Goal: Navigation & Orientation: Find specific page/section

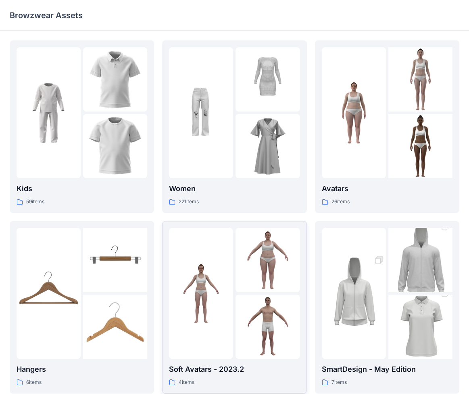
click at [214, 322] on div at bounding box center [201, 293] width 64 height 131
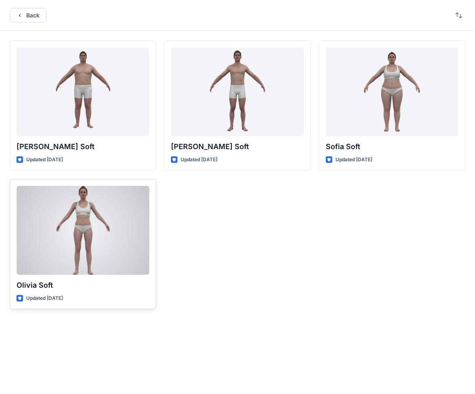
click at [90, 223] on div at bounding box center [83, 230] width 133 height 89
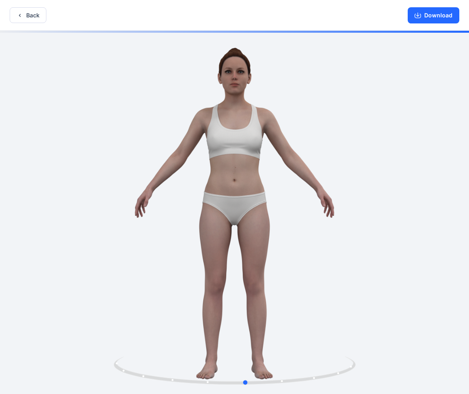
drag, startPoint x: 210, startPoint y: 229, endPoint x: 222, endPoint y: 222, distance: 13.4
click at [222, 222] on div at bounding box center [234, 213] width 469 height 364
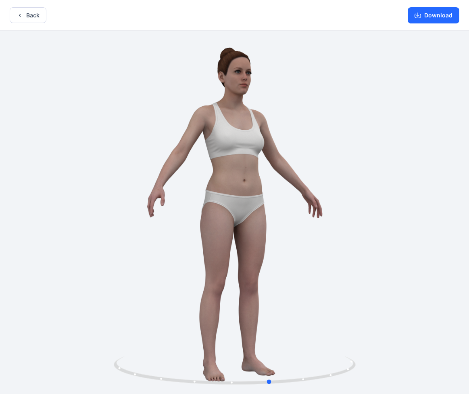
drag, startPoint x: 242, startPoint y: 203, endPoint x: 281, endPoint y: 203, distance: 39.2
click at [281, 203] on div at bounding box center [234, 213] width 469 height 364
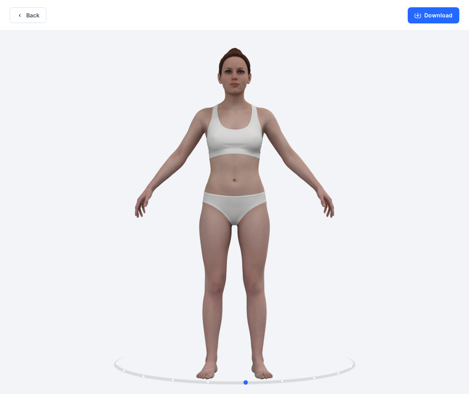
drag, startPoint x: 209, startPoint y: 192, endPoint x: 170, endPoint y: 197, distance: 39.4
click at [170, 197] on div at bounding box center [234, 213] width 469 height 364
click at [30, 14] on button "Back" at bounding box center [28, 15] width 37 height 16
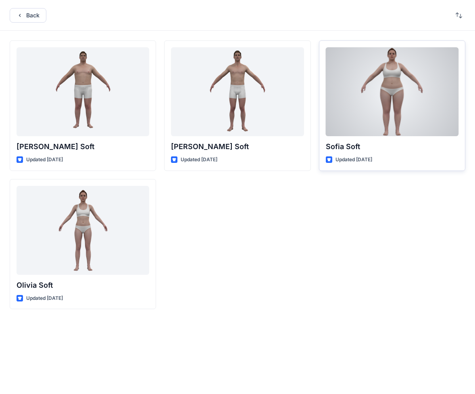
click at [377, 98] on div at bounding box center [392, 91] width 133 height 89
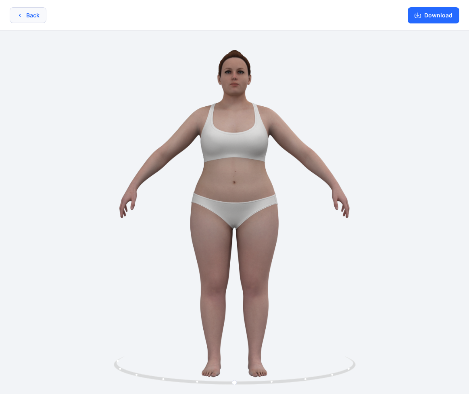
click at [29, 15] on button "Back" at bounding box center [28, 15] width 37 height 16
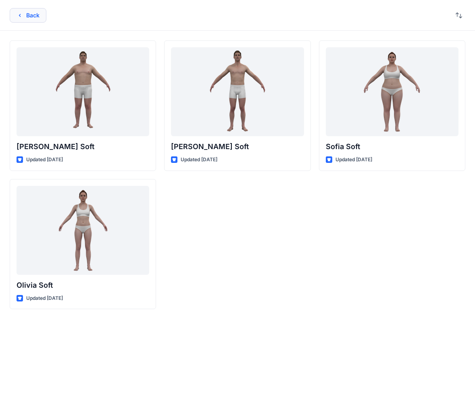
click at [28, 13] on button "Back" at bounding box center [28, 15] width 37 height 15
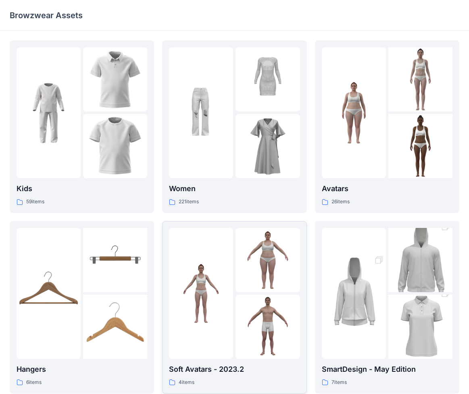
click at [234, 265] on div at bounding box center [234, 293] width 131 height 131
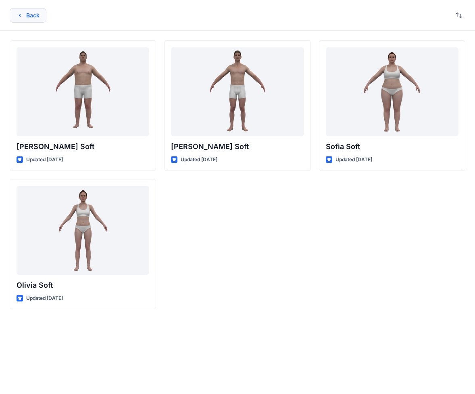
click at [29, 14] on button "Back" at bounding box center [28, 15] width 37 height 15
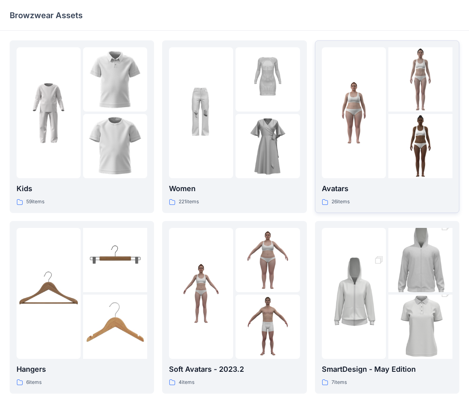
click at [352, 159] on div at bounding box center [354, 112] width 64 height 131
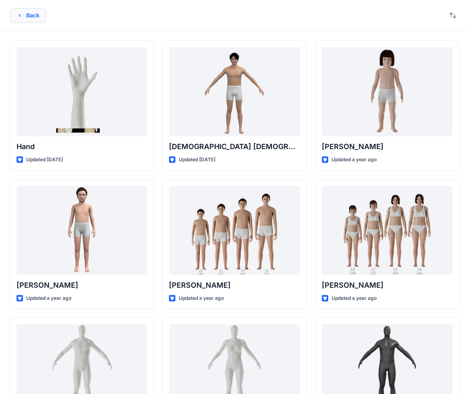
click at [31, 15] on button "Back" at bounding box center [28, 15] width 37 height 15
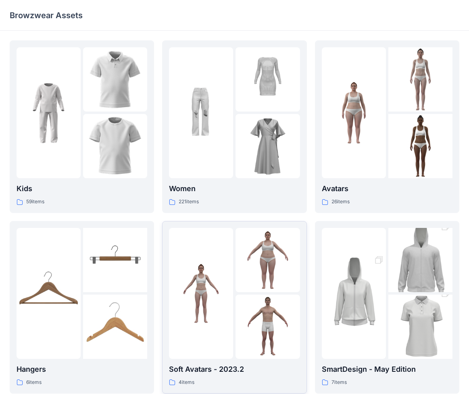
click at [211, 269] on img at bounding box center [201, 293] width 64 height 64
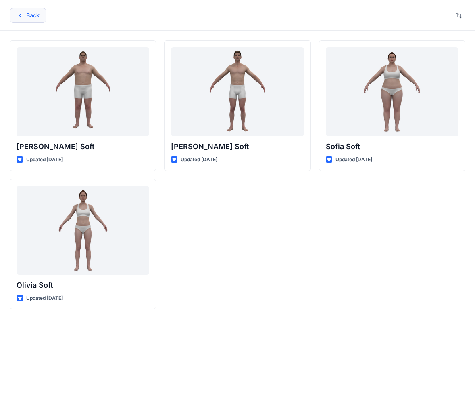
click at [31, 15] on button "Back" at bounding box center [28, 15] width 37 height 15
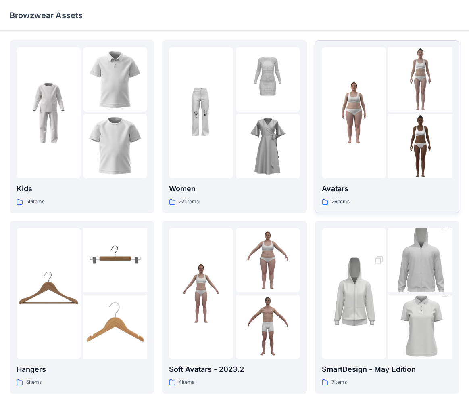
click at [397, 153] on img at bounding box center [421, 146] width 64 height 64
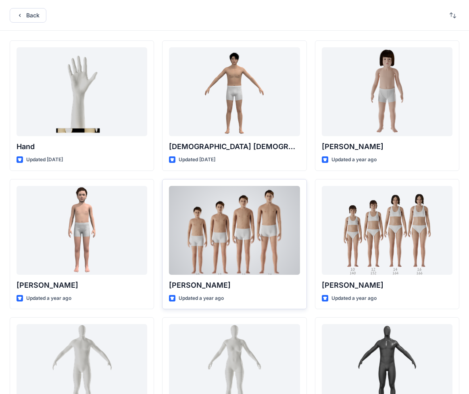
scroll to position [173, 0]
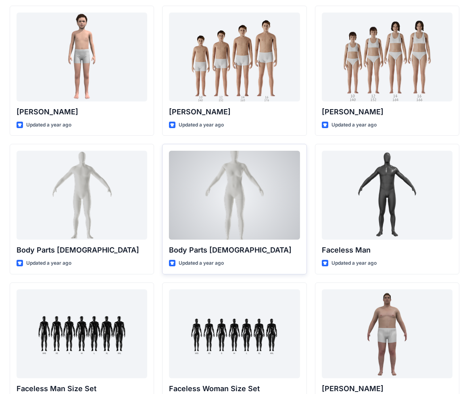
click at [239, 197] on div at bounding box center [234, 195] width 131 height 89
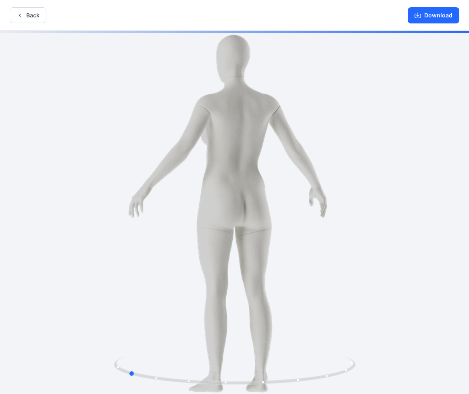
drag, startPoint x: 257, startPoint y: 329, endPoint x: 155, endPoint y: 324, distance: 102.2
click at [155, 322] on div at bounding box center [234, 213] width 469 height 364
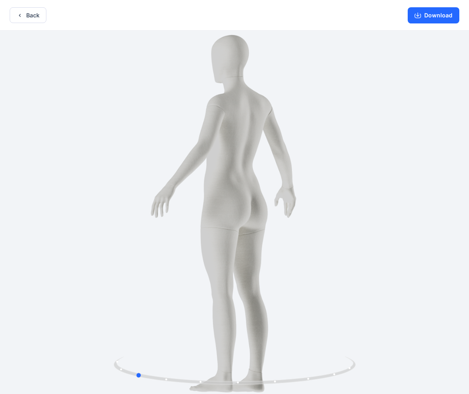
drag, startPoint x: 227, startPoint y: 270, endPoint x: 262, endPoint y: 266, distance: 35.4
click at [262, 266] on div at bounding box center [234, 213] width 469 height 364
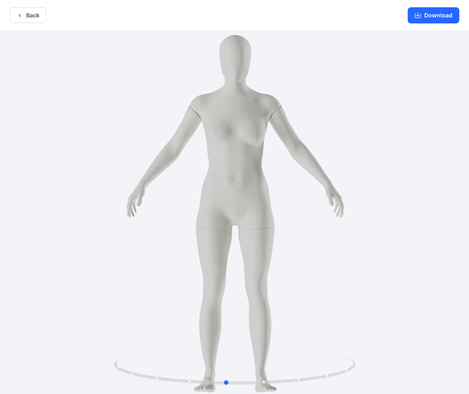
drag, startPoint x: 220, startPoint y: 217, endPoint x: 243, endPoint y: 216, distance: 23.8
click at [243, 216] on div at bounding box center [234, 213] width 469 height 364
drag, startPoint x: 240, startPoint y: 137, endPoint x: 260, endPoint y: 135, distance: 19.5
click at [260, 135] on div at bounding box center [234, 213] width 469 height 364
click at [37, 15] on button "Back" at bounding box center [28, 15] width 37 height 16
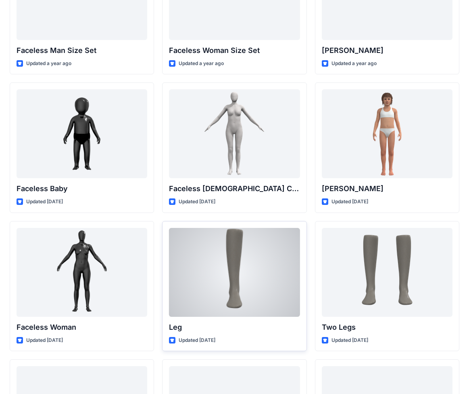
scroll to position [344, 0]
